Goal: Task Accomplishment & Management: Use online tool/utility

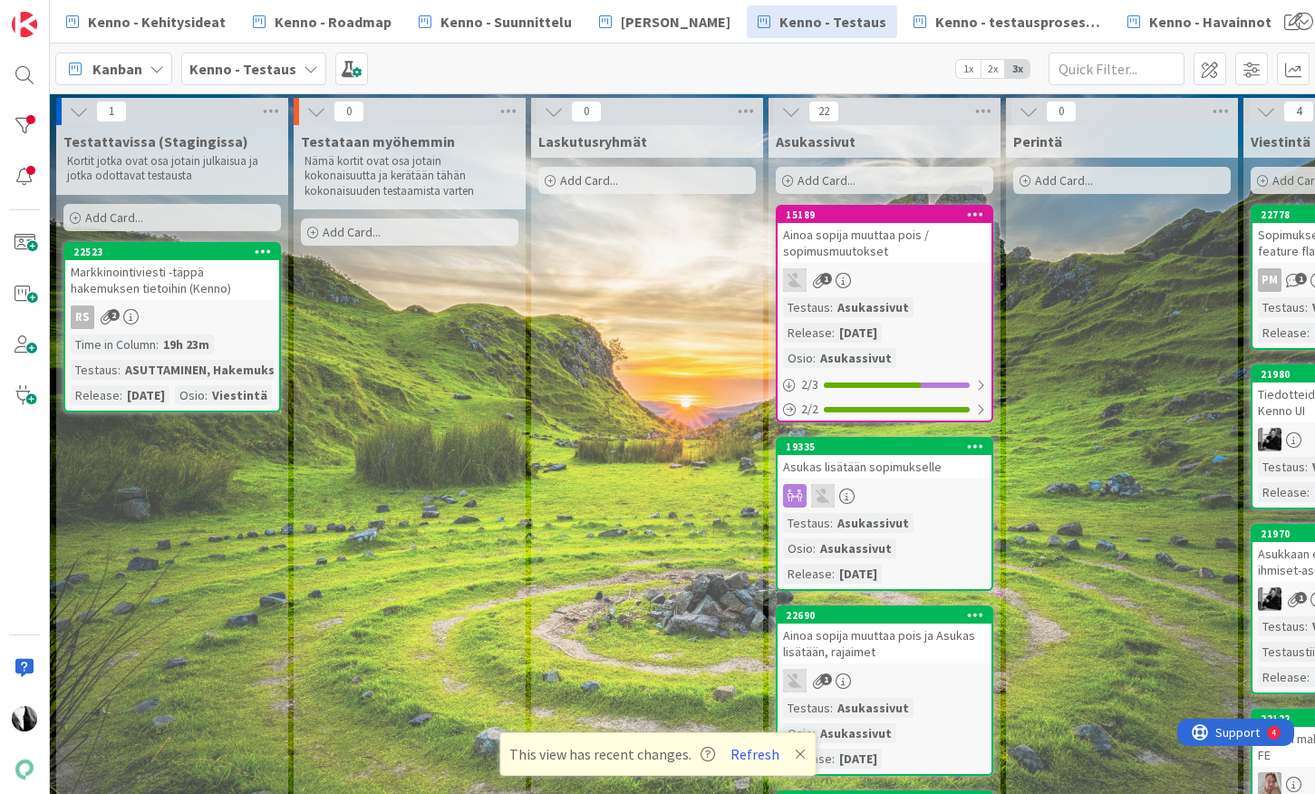
scroll to position [812, 568]
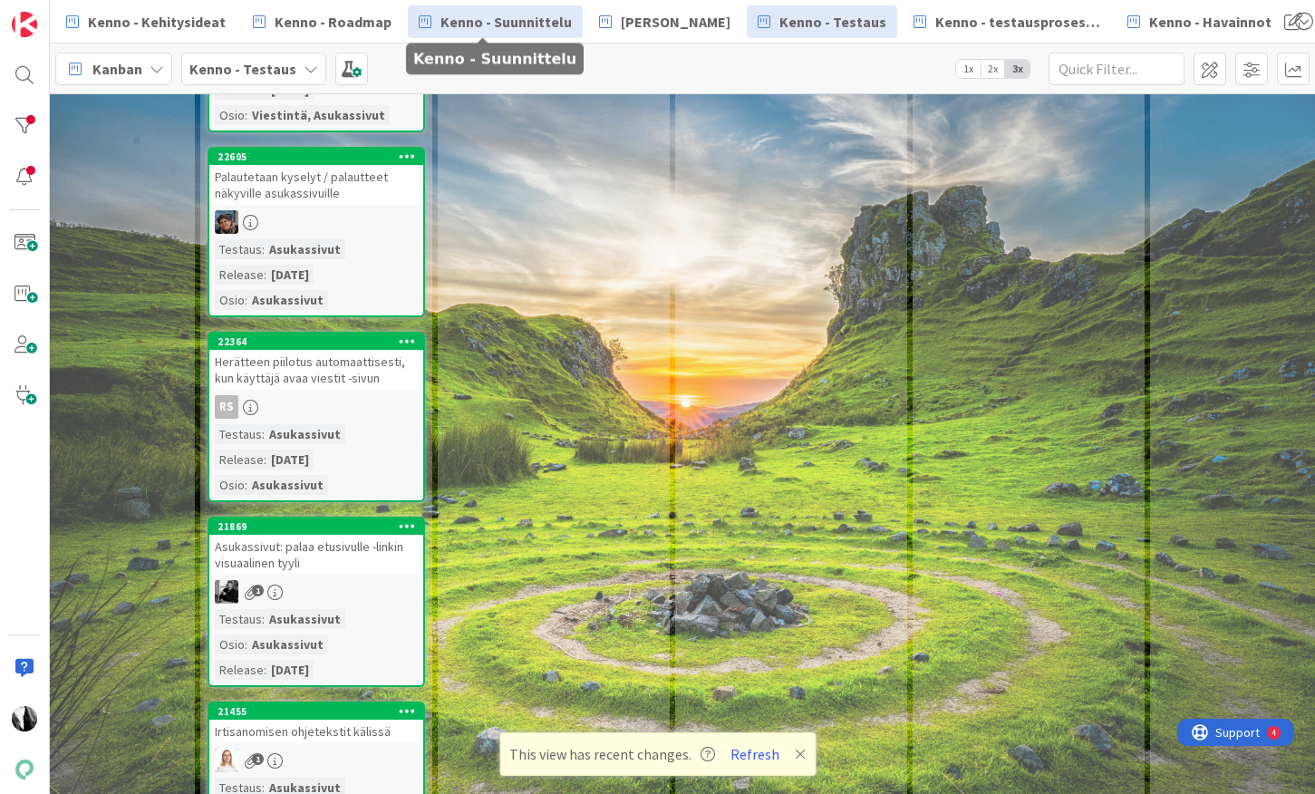
click at [492, 23] on span "Kenno - Suunnittelu" at bounding box center [506, 22] width 131 height 22
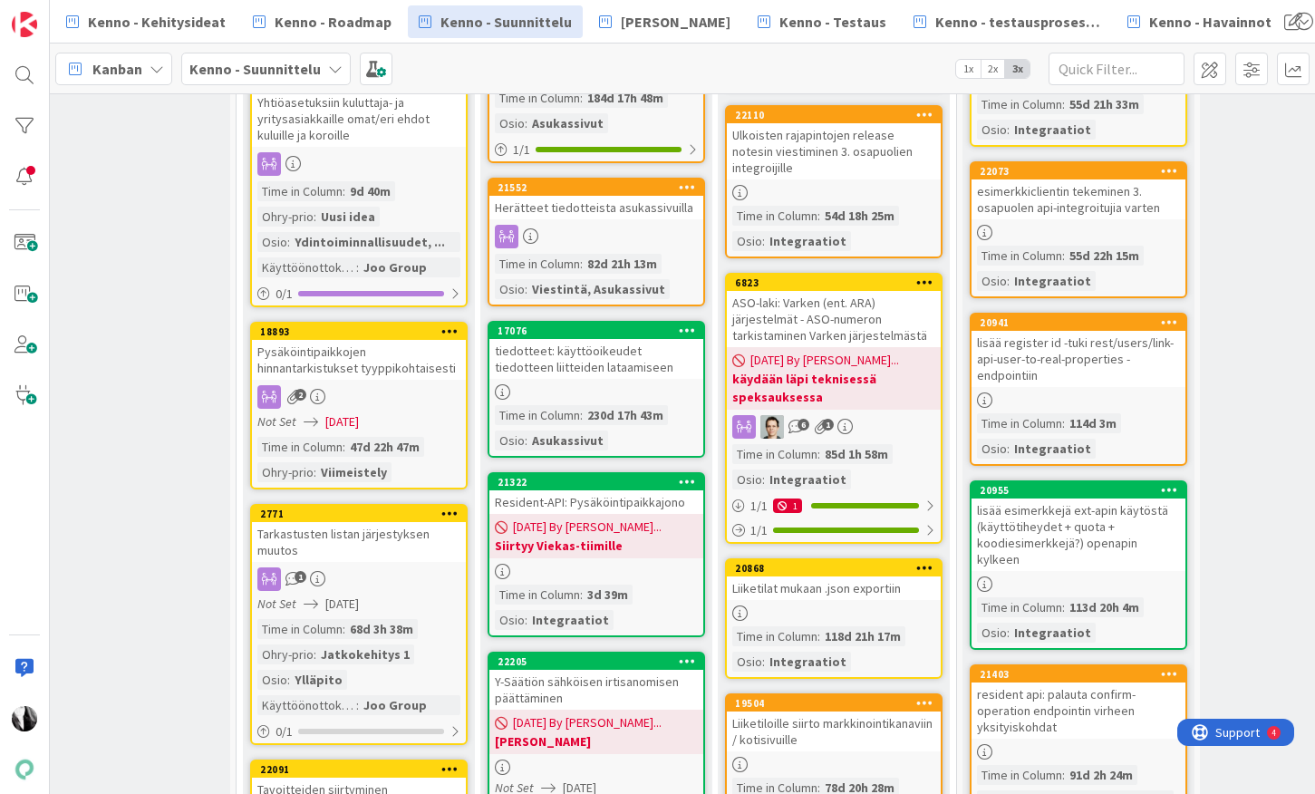
scroll to position [808, 770]
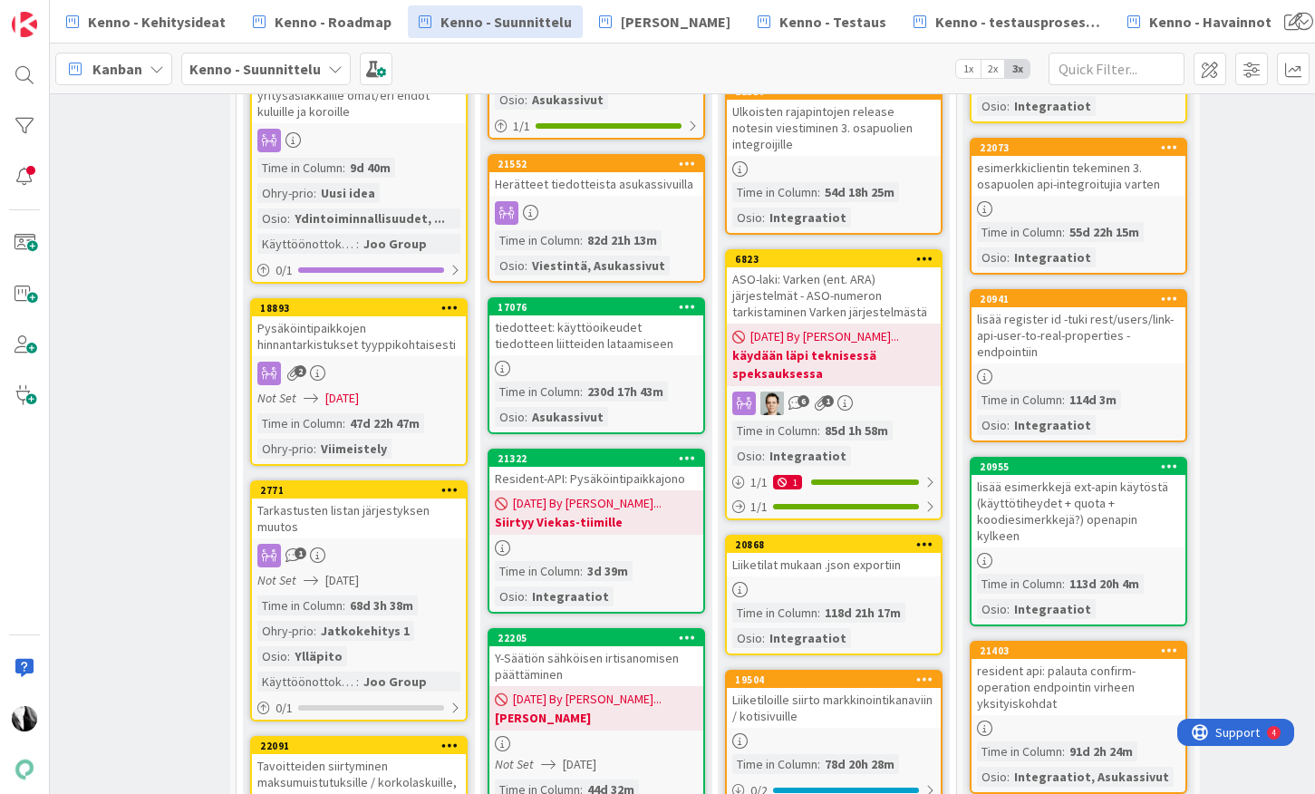
click at [607, 513] on b "Siirtyy Viekas-tiimille" at bounding box center [596, 522] width 203 height 18
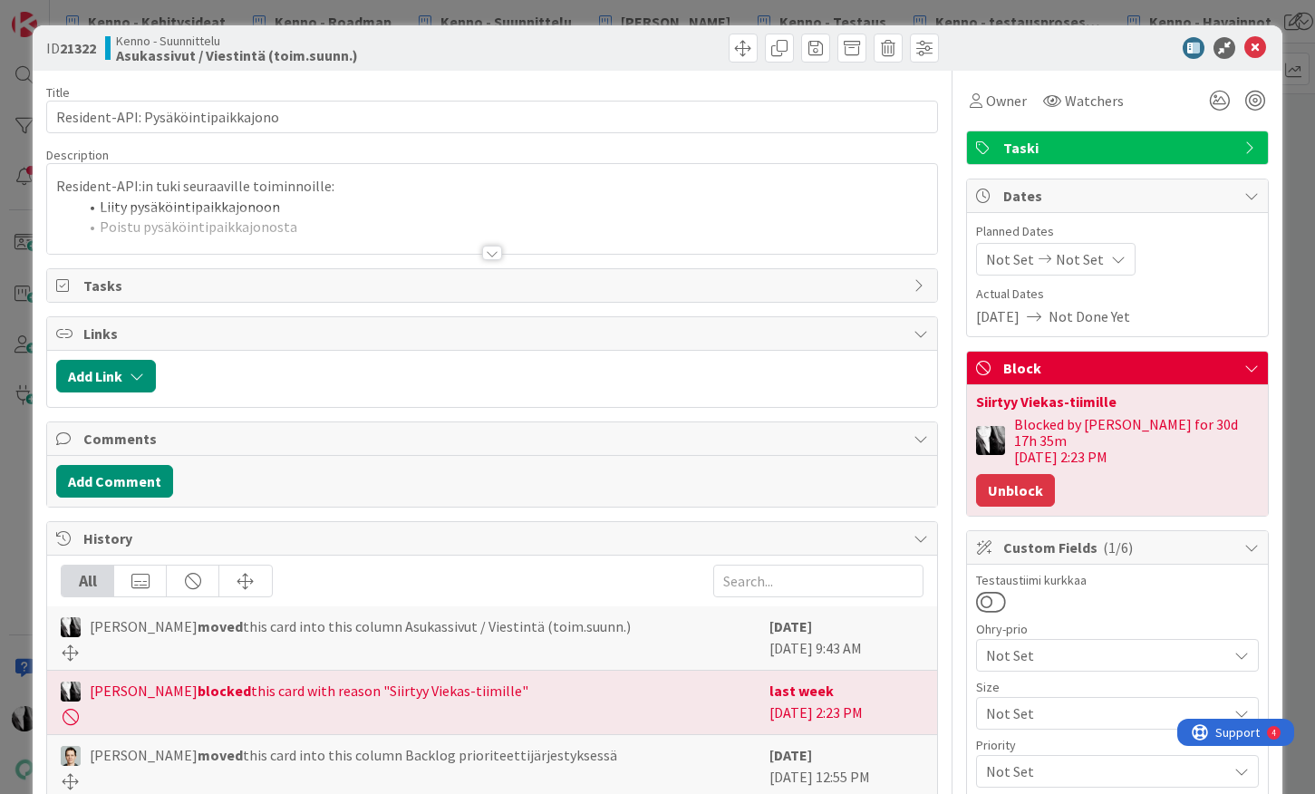
click at [1015, 474] on button "Unblock" at bounding box center [1015, 490] width 79 height 33
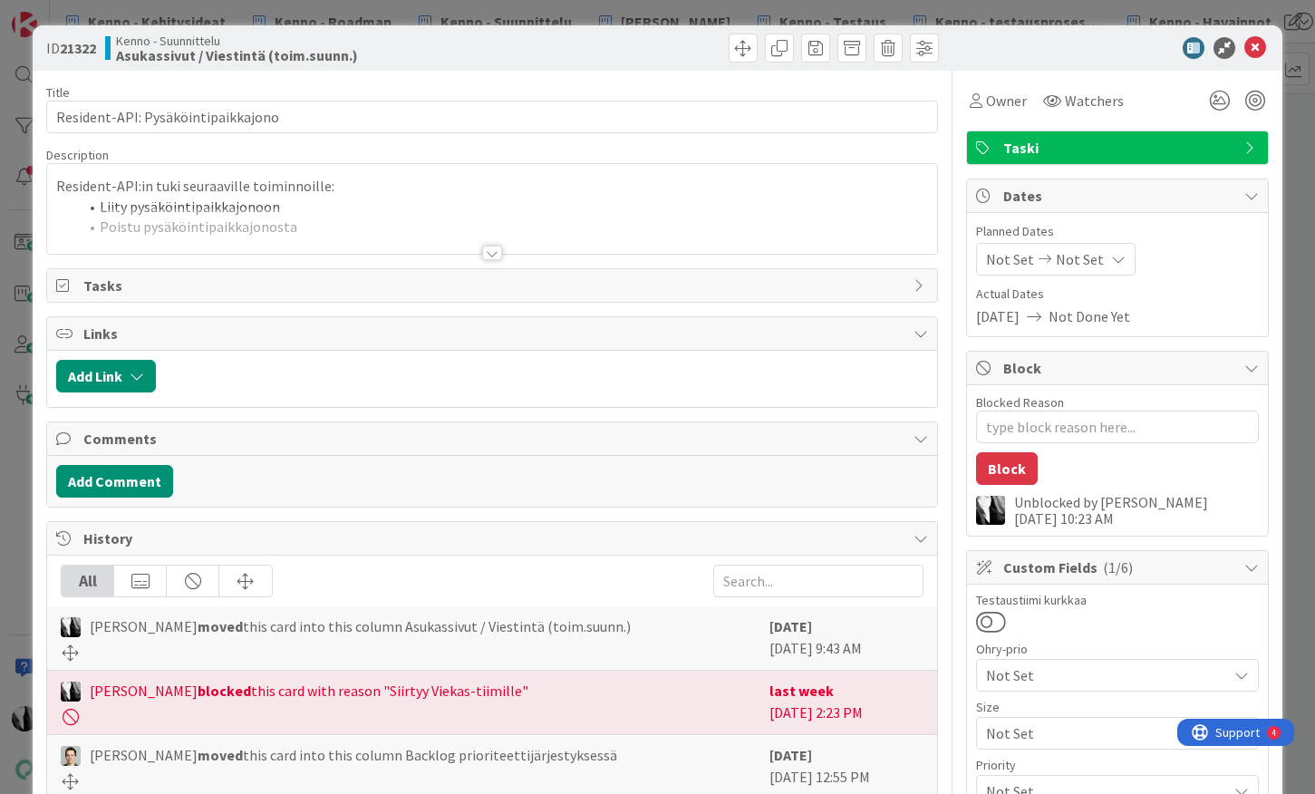
click at [1079, 45] on div at bounding box center [1108, 48] width 321 height 22
click at [1015, 49] on div at bounding box center [1108, 48] width 321 height 22
click at [1259, 46] on icon at bounding box center [1255, 48] width 22 height 22
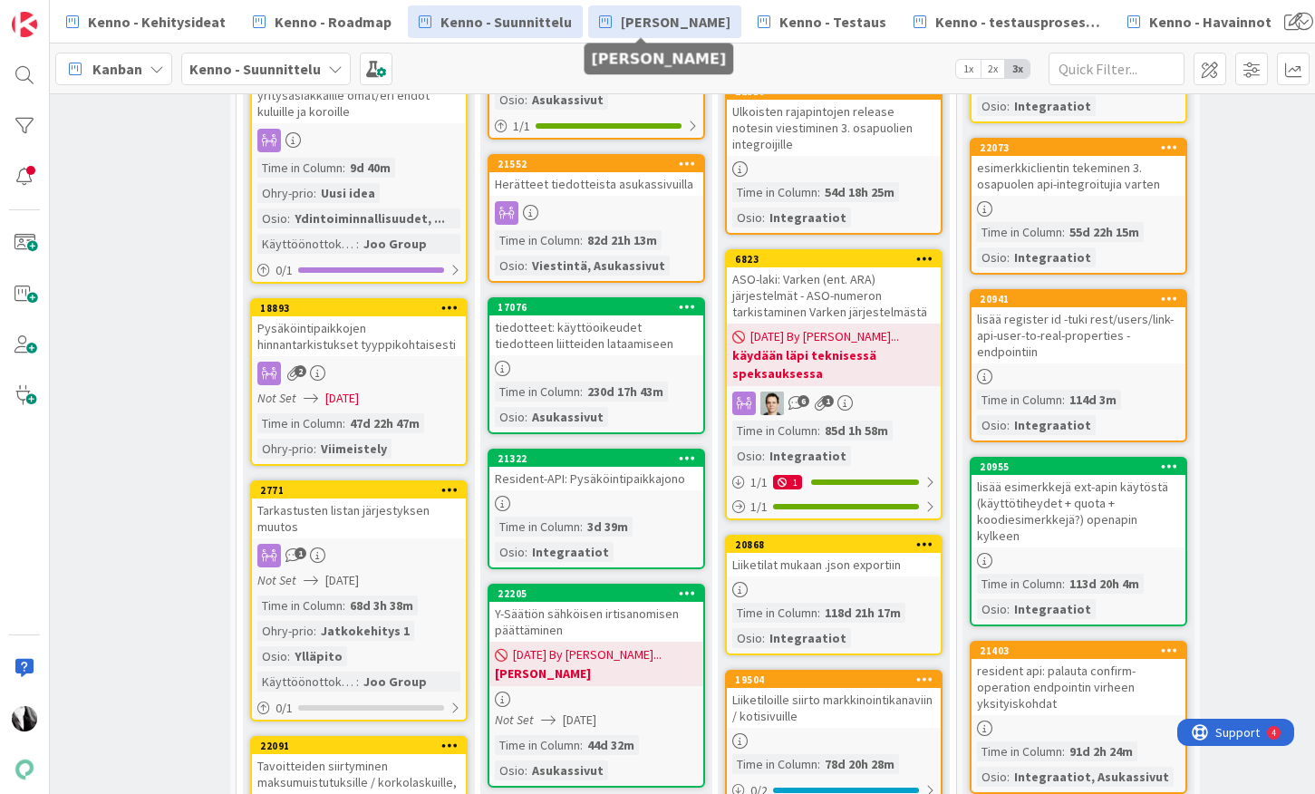
click at [638, 14] on span "[PERSON_NAME]" at bounding box center [676, 22] width 110 height 22
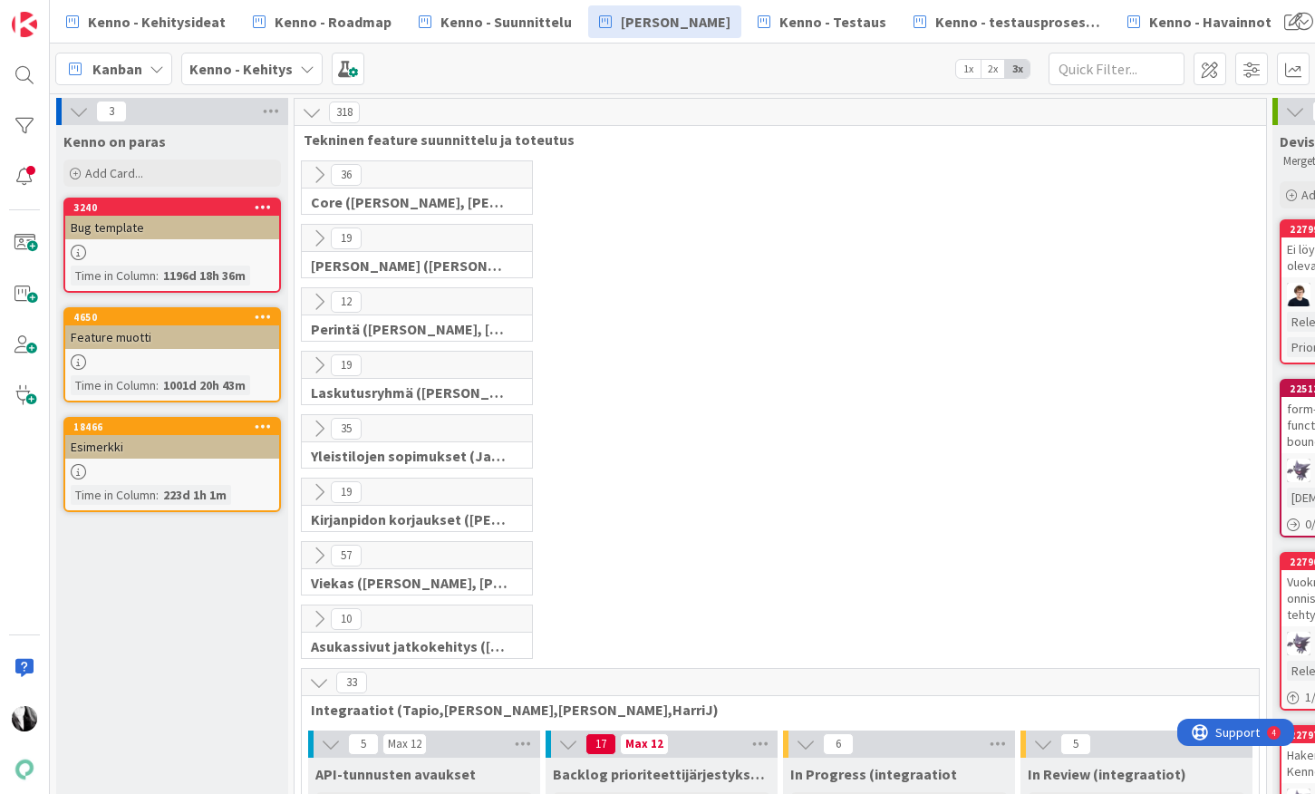
click at [318, 679] on icon at bounding box center [319, 683] width 20 height 20
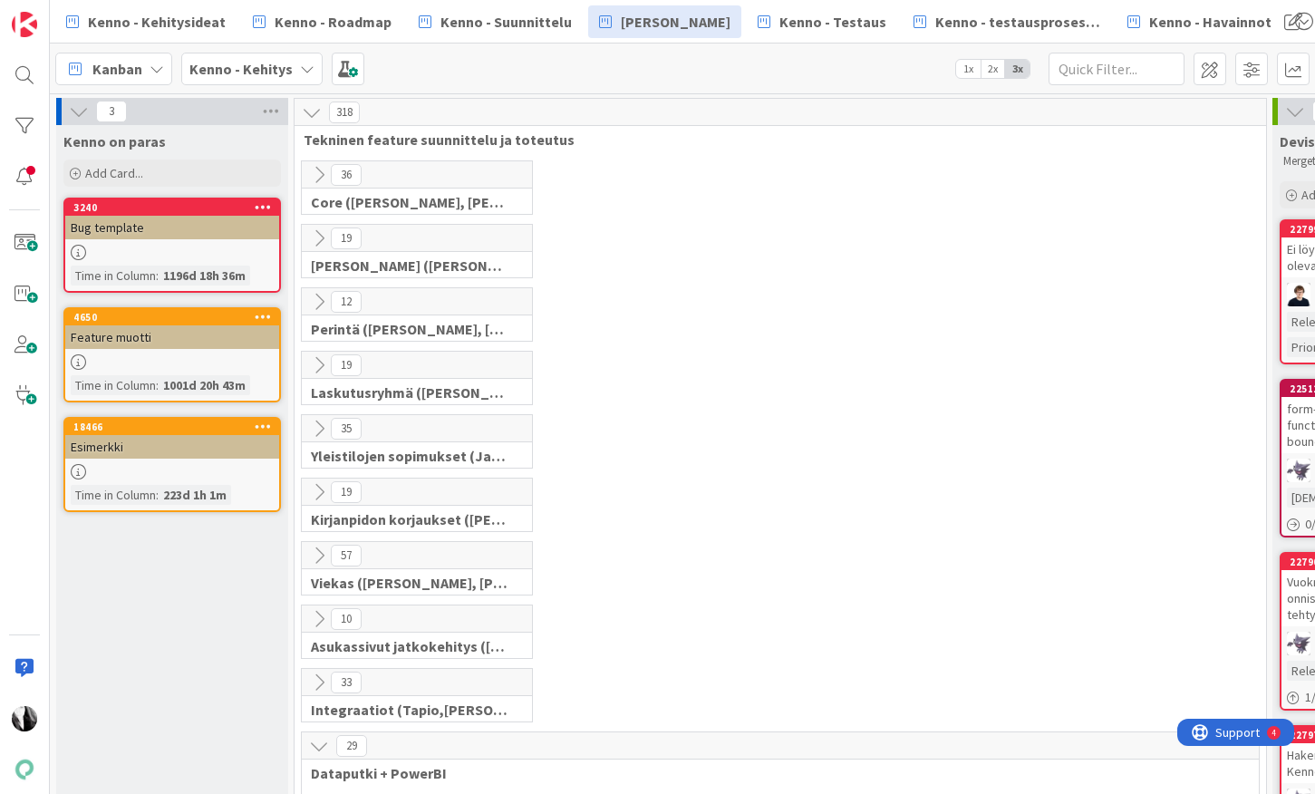
click at [318, 555] on icon at bounding box center [319, 556] width 20 height 20
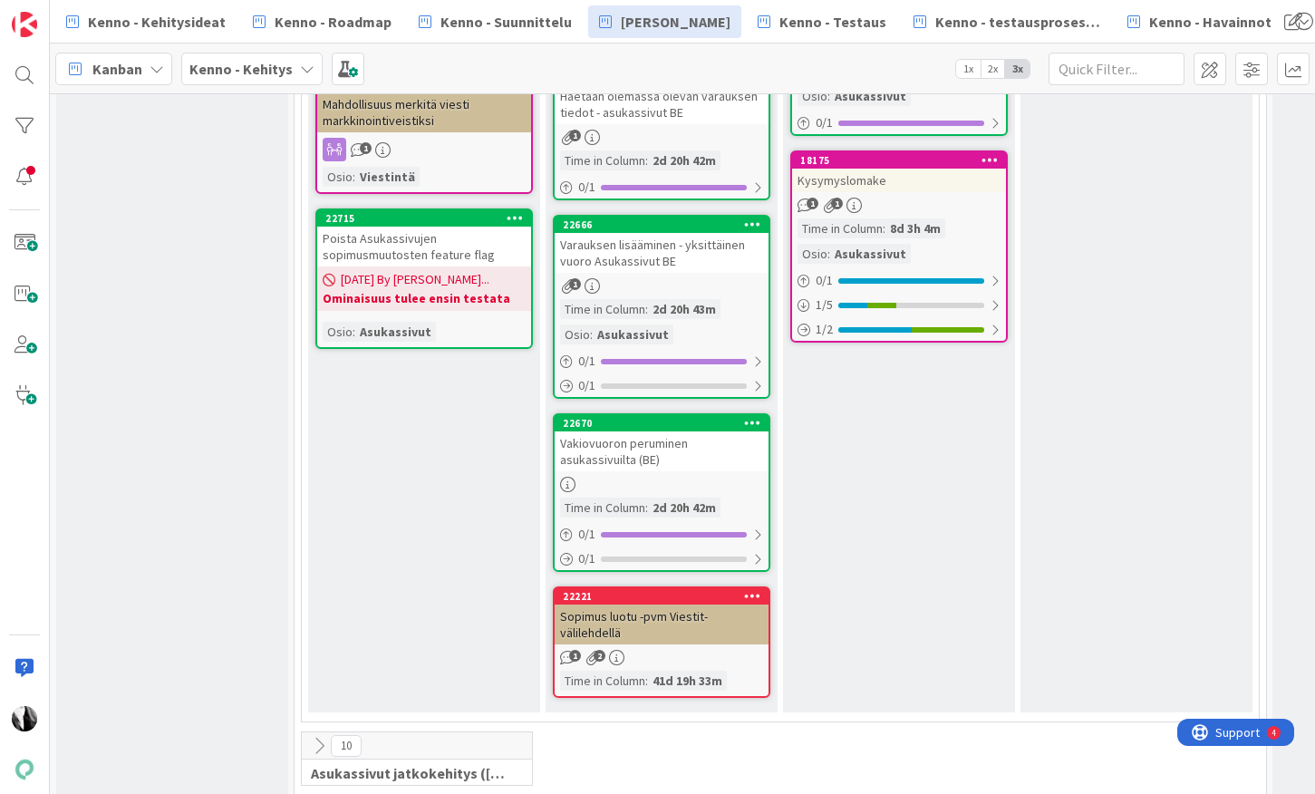
scroll to position [3259, 0]
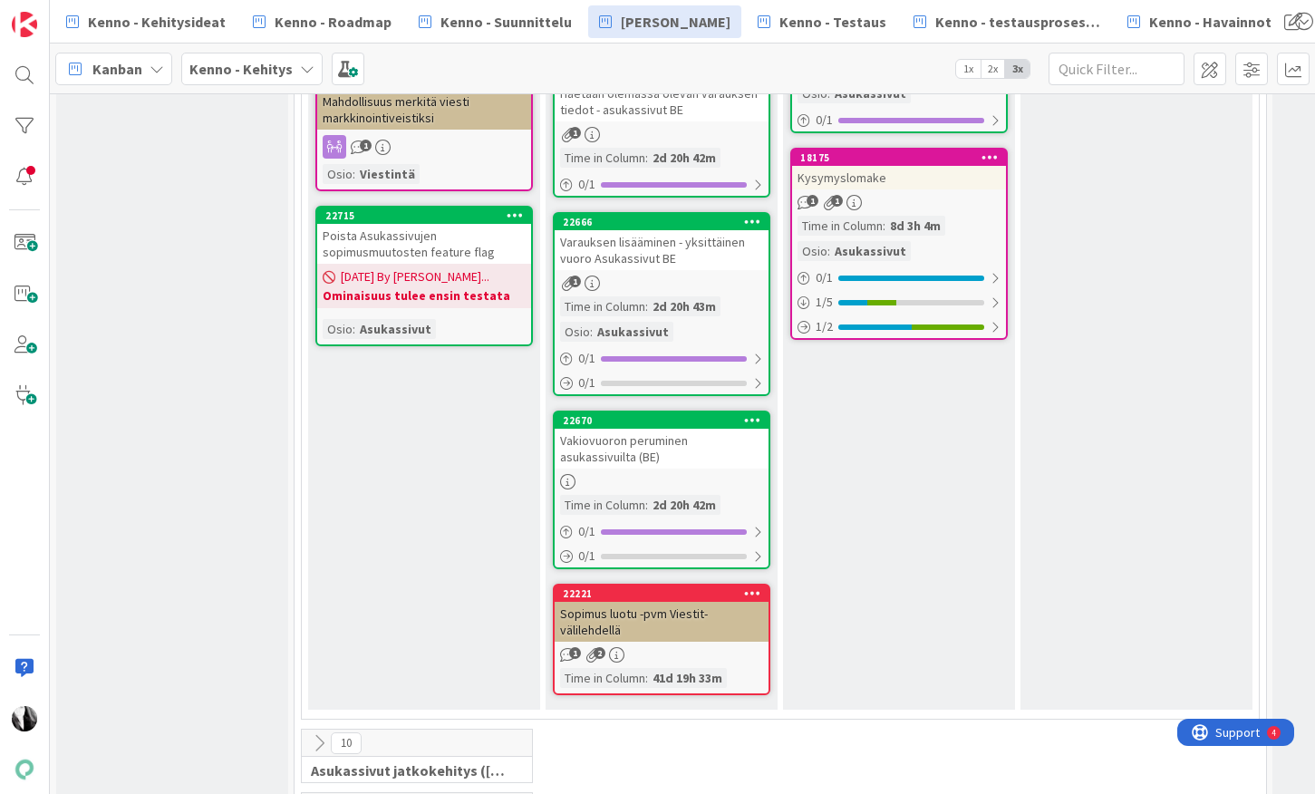
click at [642, 441] on div "Vakiovuoron peruminen asukassivuilta (BE)" at bounding box center [662, 449] width 214 height 40
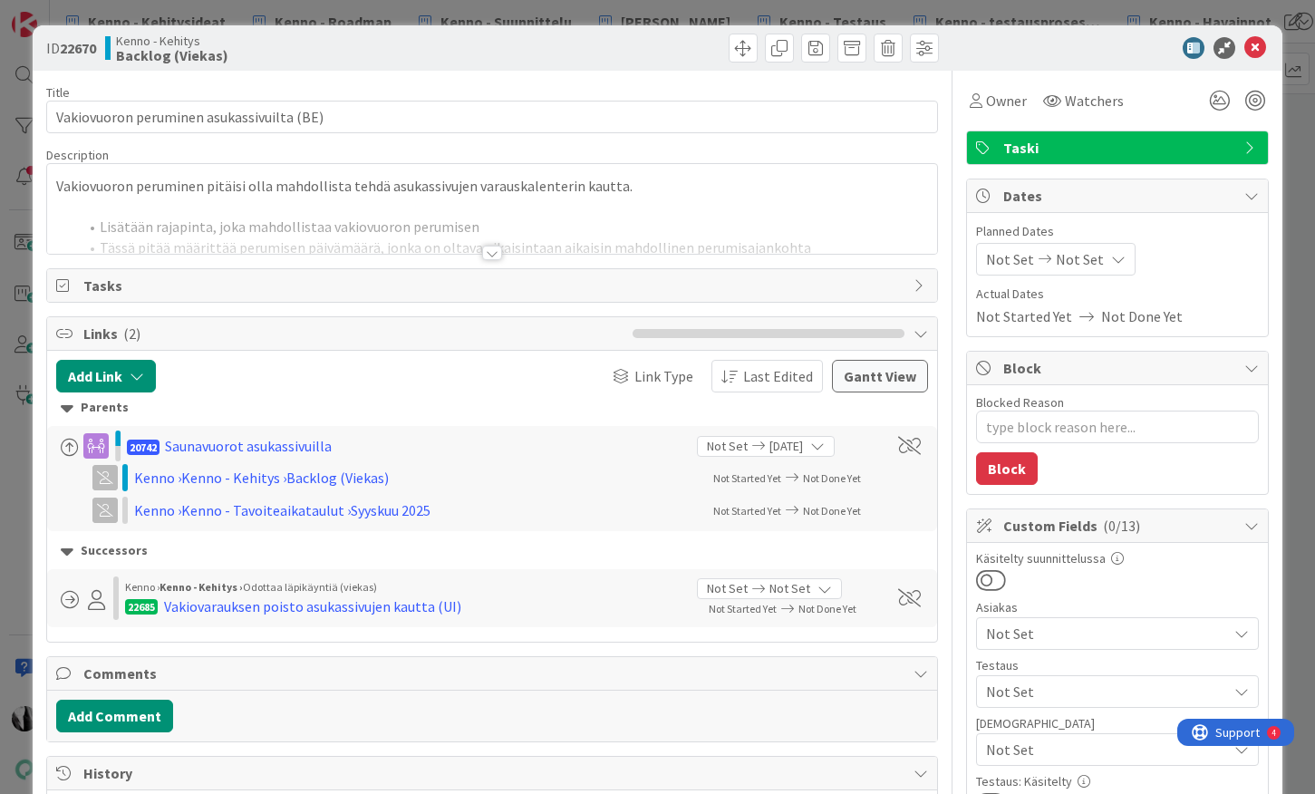
click at [491, 252] on div at bounding box center [492, 253] width 20 height 15
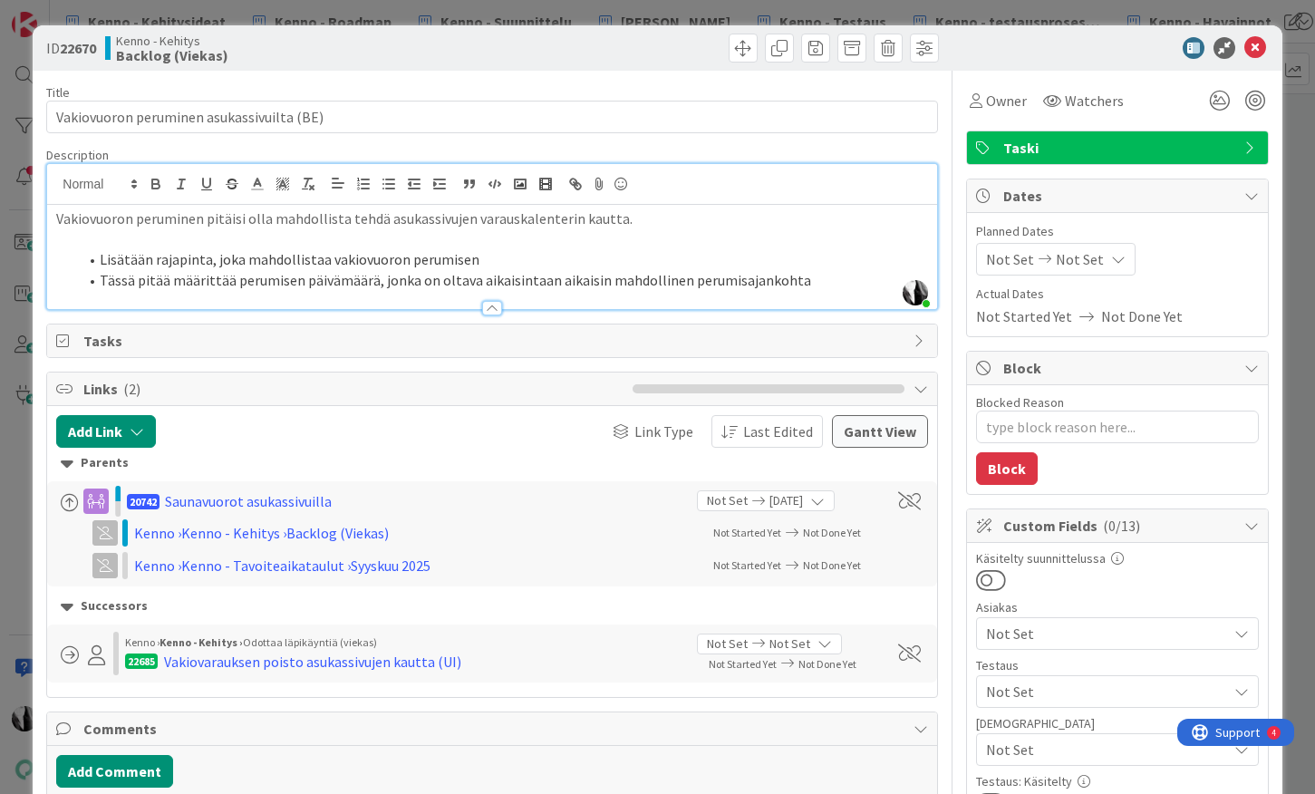
type textarea "x"
click at [1256, 45] on icon at bounding box center [1255, 48] width 22 height 22
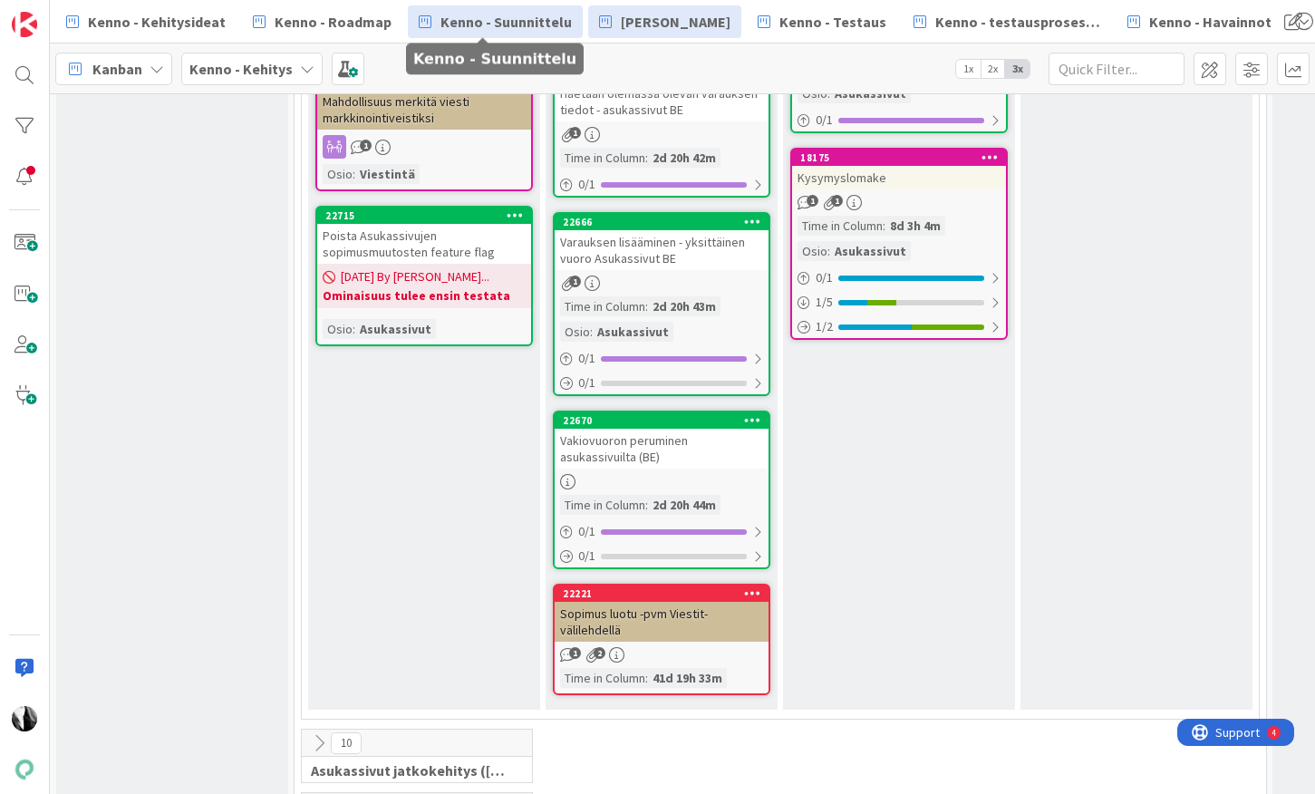
click at [489, 19] on span "Kenno - Suunnittelu" at bounding box center [506, 22] width 131 height 22
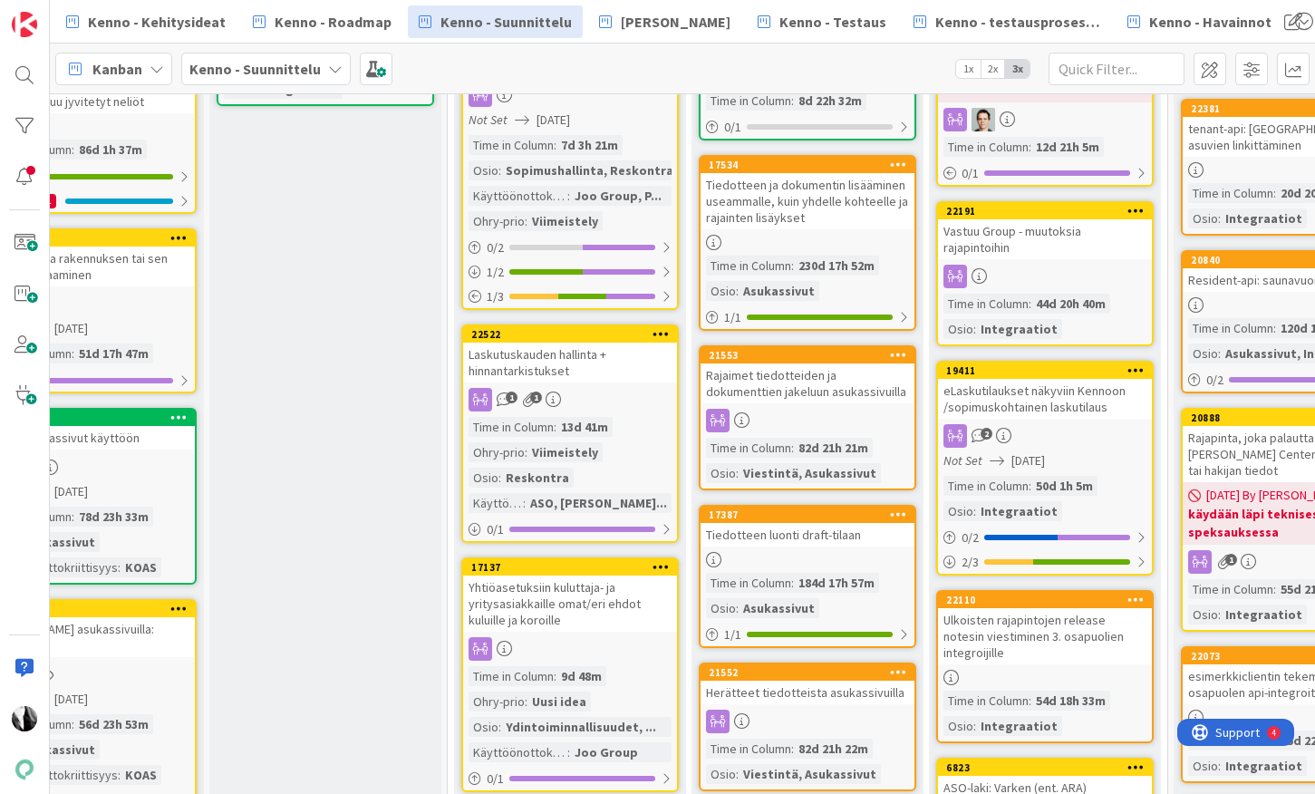
scroll to position [303, 559]
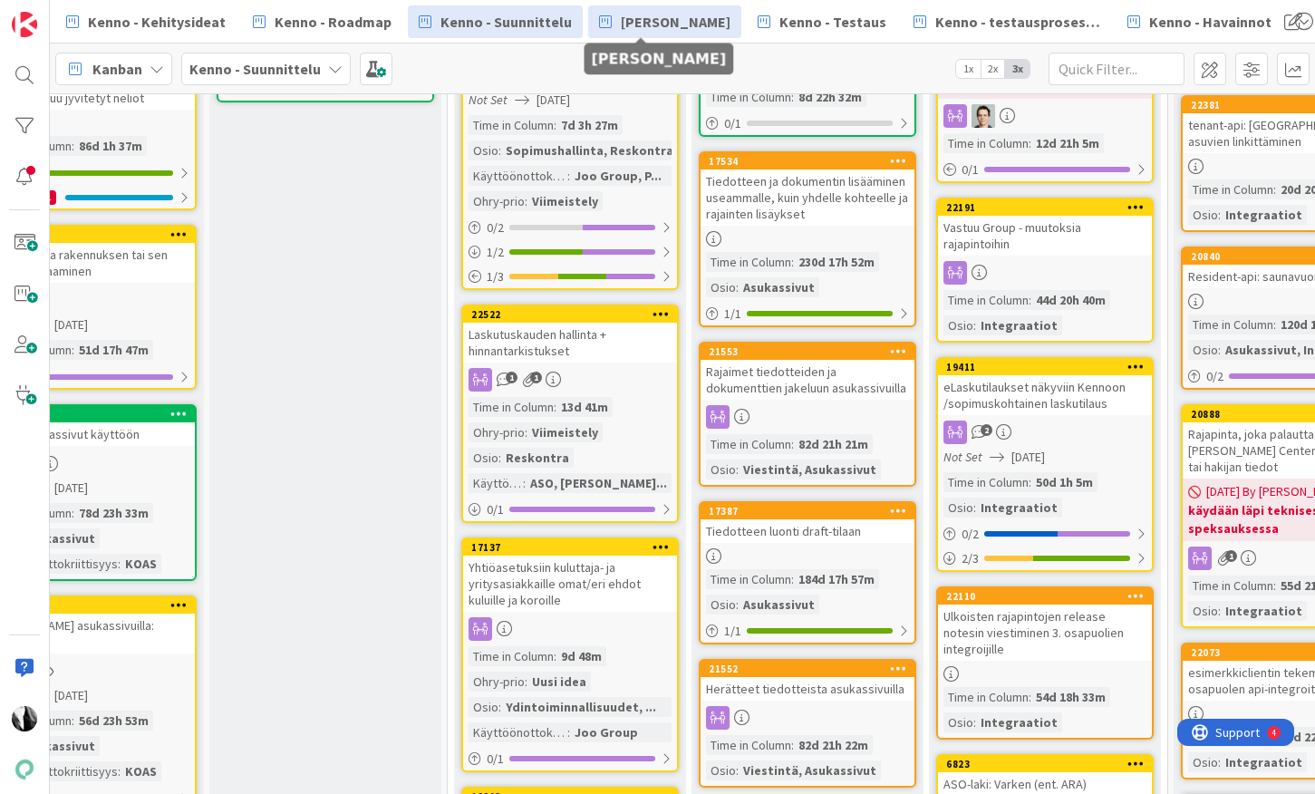
click at [653, 28] on span "[PERSON_NAME]" at bounding box center [676, 22] width 110 height 22
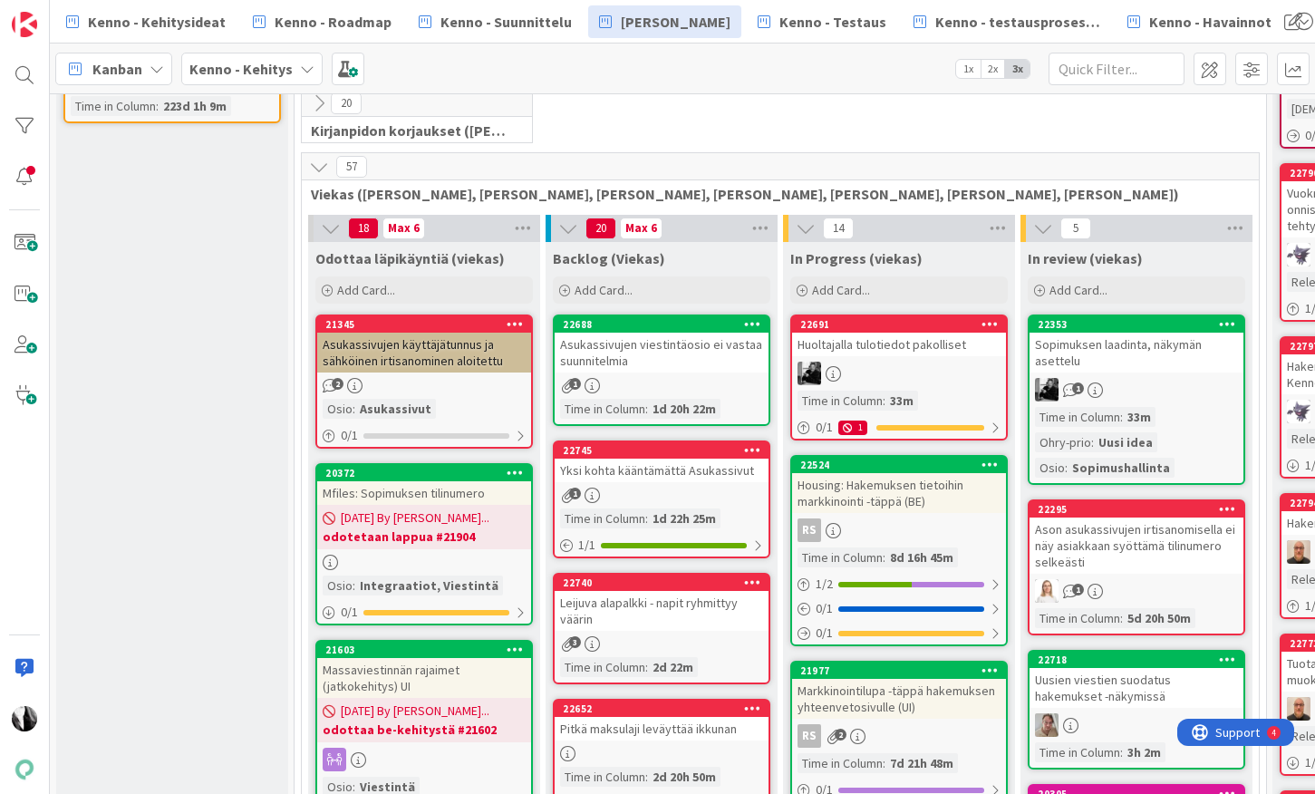
scroll to position [383, 0]
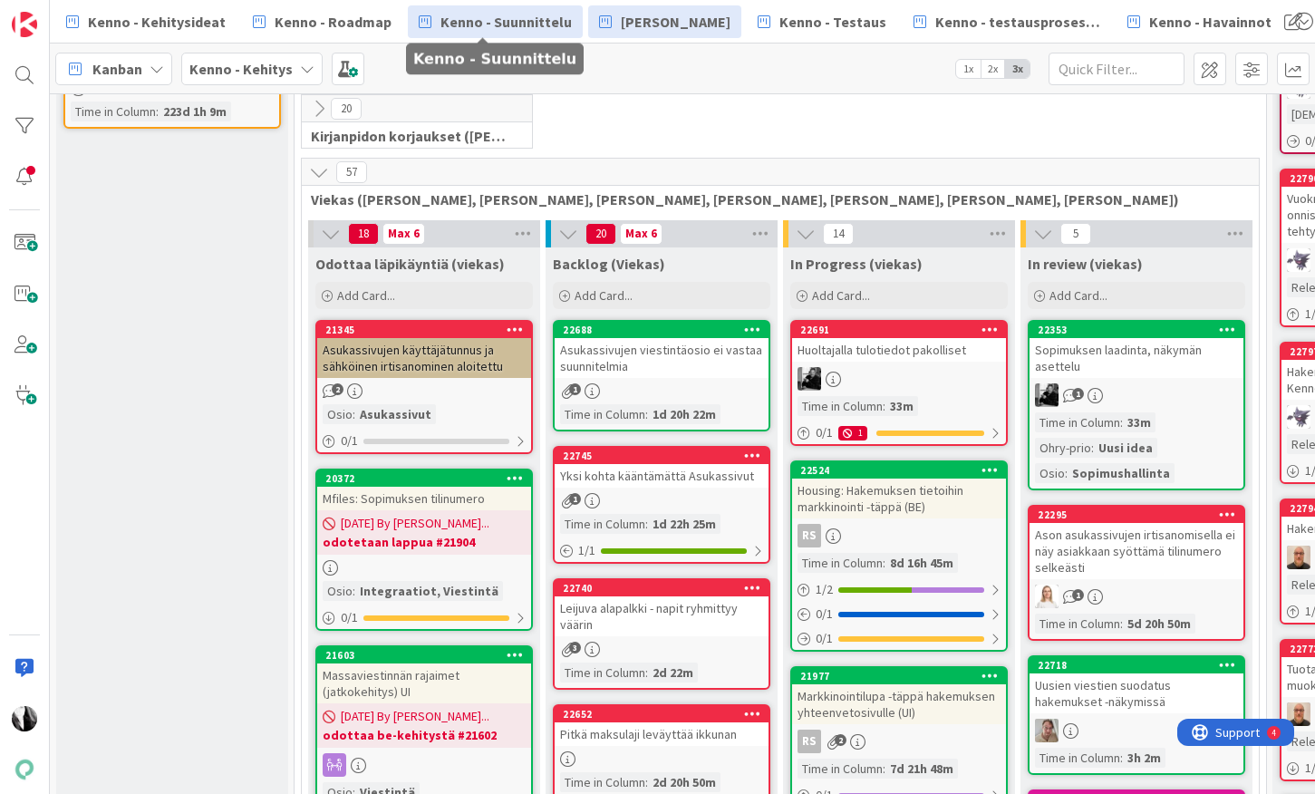
click at [470, 15] on span "Kenno - Suunnittelu" at bounding box center [506, 22] width 131 height 22
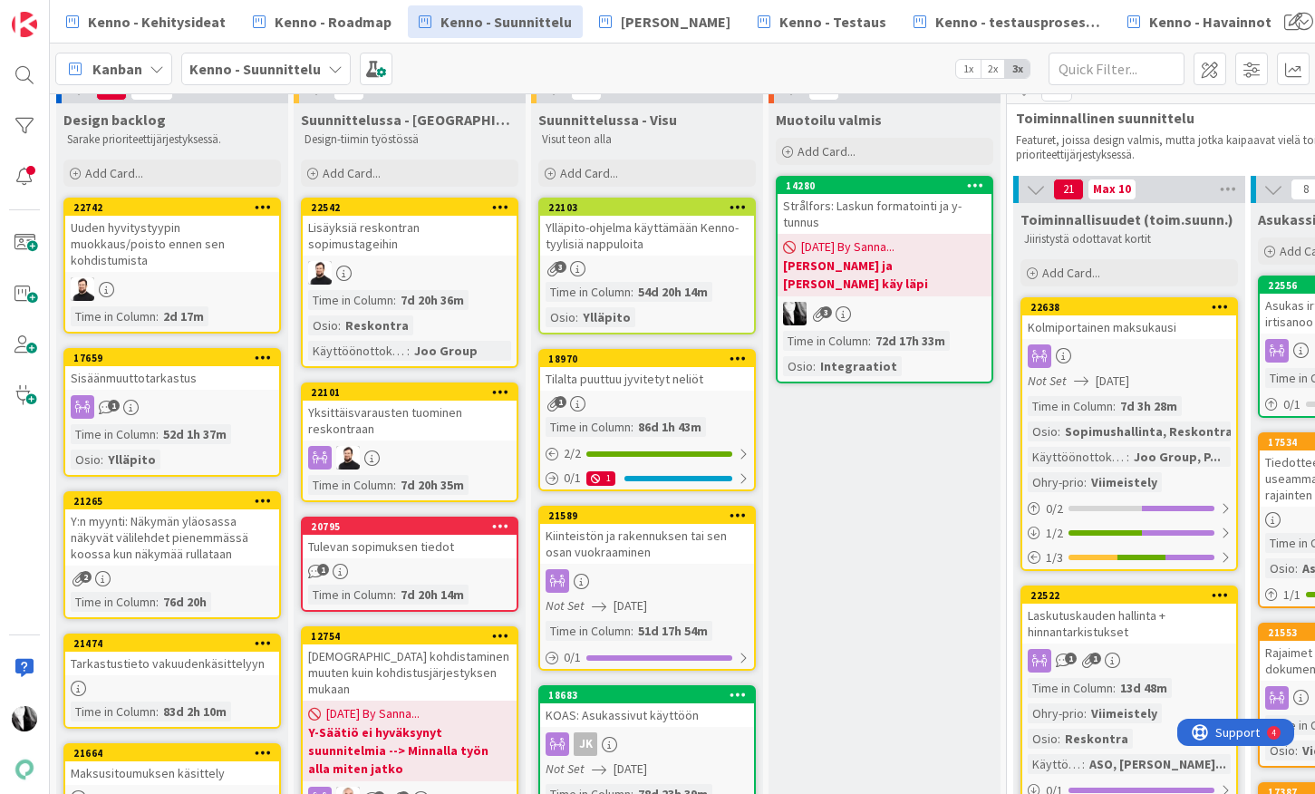
scroll to position [69, 0]
